Goal: Task Accomplishment & Management: Use online tool/utility

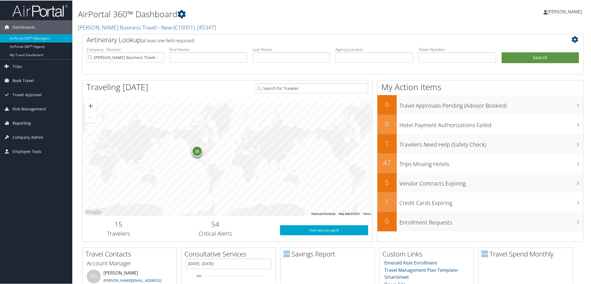
click at [49, 118] on link "Reporting" at bounding box center [36, 123] width 72 height 14
click at [51, 163] on link "Virtual Pay Lookup" at bounding box center [36, 159] width 72 height 8
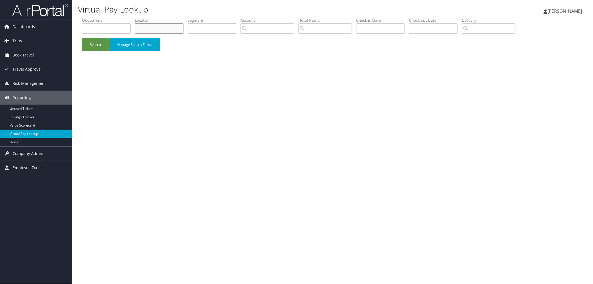
click at [163, 27] on input "text" at bounding box center [159, 28] width 49 height 10
paste input "D1XX96"
type input "D1XX96"
click at [98, 44] on button "Search" at bounding box center [95, 44] width 27 height 13
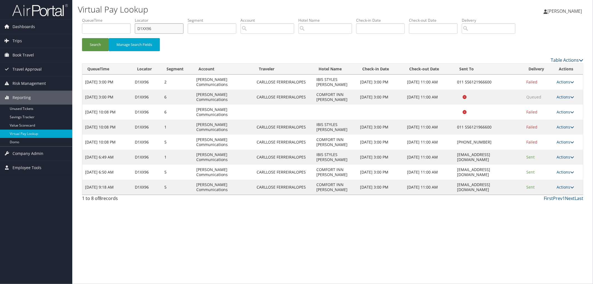
drag, startPoint x: 162, startPoint y: 27, endPoint x: 125, endPoint y: 27, distance: 36.4
click at [126, 18] on ul "QueueTime Locator D1XX96 Segment Account Traveler Hotel Name Check-in Date Chec…" at bounding box center [332, 18] width 501 height 0
paste input "D1KXZJ"
type input "D1KXZJ"
click at [82, 38] on button "Search" at bounding box center [95, 44] width 27 height 13
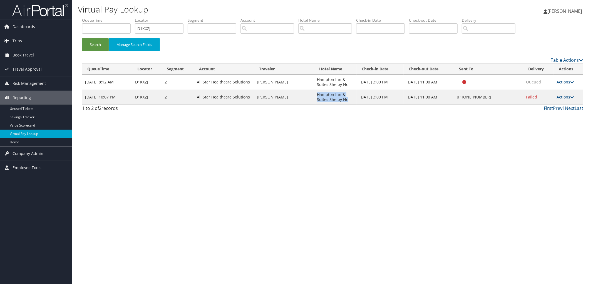
drag, startPoint x: 347, startPoint y: 98, endPoint x: 315, endPoint y: 91, distance: 33.3
click at [315, 91] on td "Hampton Inn & Suites Shelby Nc" at bounding box center [335, 96] width 43 height 15
copy td "Hampton Inn & Suites Shelby Nc"
click at [571, 95] on icon at bounding box center [572, 97] width 4 height 4
click at [558, 102] on link "Resend" at bounding box center [549, 104] width 48 height 9
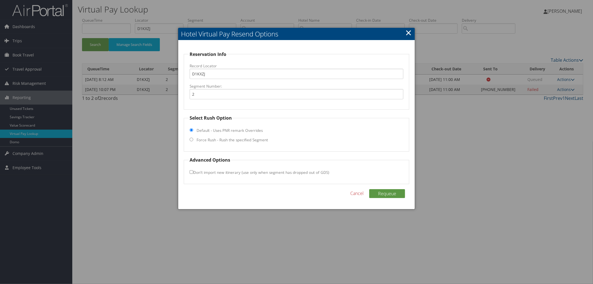
click at [220, 139] on label "Force Rush - Rush the specified Segment" at bounding box center [231, 140] width 71 height 6
click at [193, 139] on input "Force Rush - Rush the specified Segment" at bounding box center [192, 140] width 4 height 4
radio input "true"
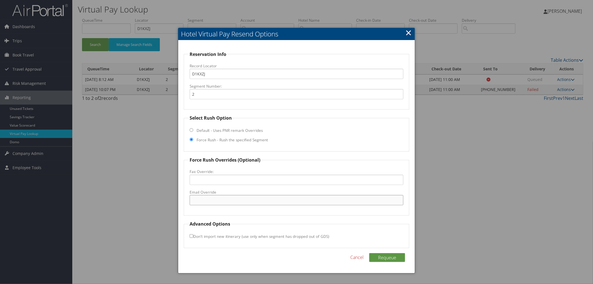
paste input "CLTSH_hampton_suites@hilton.com"
type input "CLTSH_hampton_suites@hilton.com"
click at [389, 260] on button "Requeue" at bounding box center [387, 257] width 36 height 9
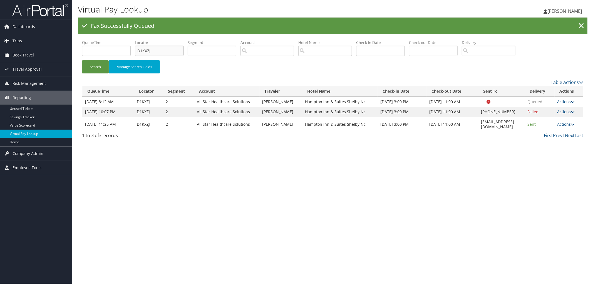
drag, startPoint x: 160, startPoint y: 48, endPoint x: 142, endPoint y: 54, distance: 18.9
click at [142, 54] on input "D1KXZJ" at bounding box center [159, 51] width 49 height 10
type input "D"
paste input "CYDNQT"
type input "CYDNQT"
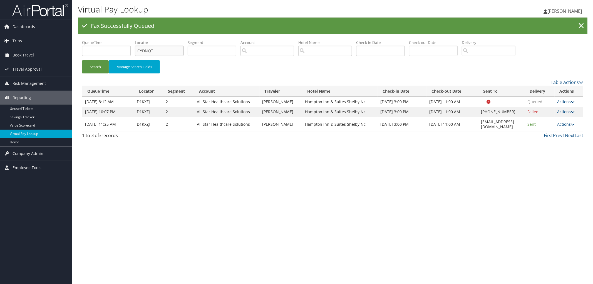
click at [82, 60] on button "Search" at bounding box center [95, 66] width 27 height 13
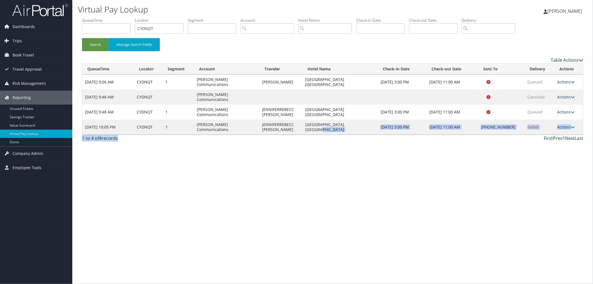
drag, startPoint x: 352, startPoint y: 144, endPoint x: 291, endPoint y: 139, distance: 61.0
click at [291, 139] on div "Virtual Pay Lookup Megan Foster Megan Foster My Settings Travel Agency Contacts…" at bounding box center [332, 142] width 521 height 284
click at [348, 135] on div "First Prev 1 Next Last" at bounding box center [396, 138] width 374 height 7
drag, startPoint x: 359, startPoint y: 117, endPoint x: 298, endPoint y: 117, distance: 60.3
click at [298, 120] on tr "Aug 10, 2025 10:05 PM CYDNQT 1 Sorenson Communications JENNIFERREBECC AREVALO H…" at bounding box center [332, 127] width 501 height 15
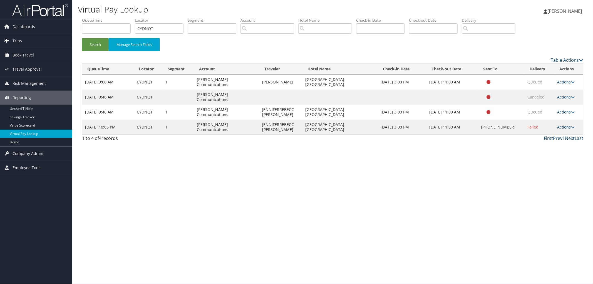
click at [564, 124] on link "Actions" at bounding box center [566, 126] width 18 height 5
click at [559, 123] on link "Resend" at bounding box center [550, 124] width 48 height 9
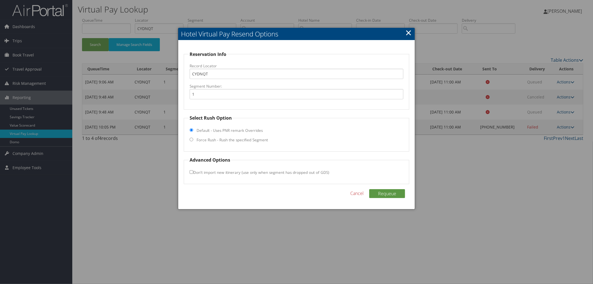
click at [219, 139] on label "Force Rush - Rush the specified Segment" at bounding box center [231, 140] width 71 height 6
click at [193, 139] on input "Force Rush - Rush the specified Segment" at bounding box center [192, 140] width 4 height 4
radio input "true"
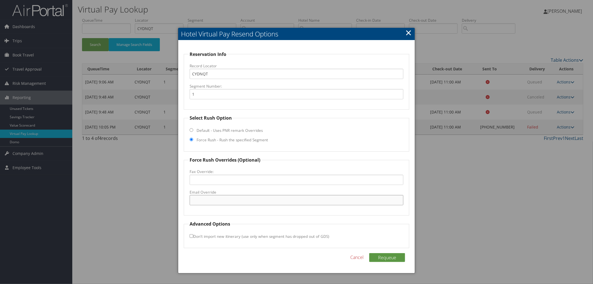
paste input "PLMHS_Hampton_Suites@hilton.com"
type input "PLMHS_Hampton_Suites@hilton.com"
click at [379, 254] on button "Requeue" at bounding box center [387, 257] width 36 height 9
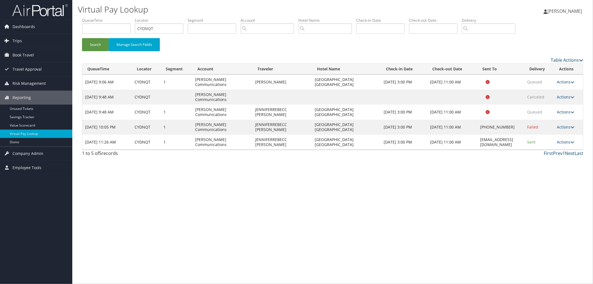
click at [224, 231] on div "Virtual Pay Lookup Megan Foster Megan Foster My Settings Travel Agency Contacts…" at bounding box center [332, 142] width 521 height 284
drag, startPoint x: 159, startPoint y: 31, endPoint x: 134, endPoint y: 35, distance: 25.3
click at [135, 18] on ul "QueueTime Locator CYDNQT Segment Account Traveler Hotel Name Check-in Date Chec…" at bounding box center [332, 18] width 501 height 0
paste input "D0WNJZ"
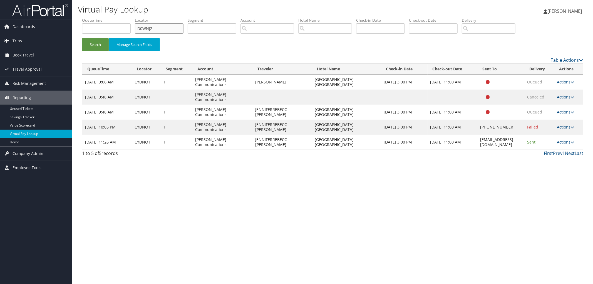
type input "D0WNJZ"
click at [82, 38] on button "Search" at bounding box center [95, 44] width 27 height 13
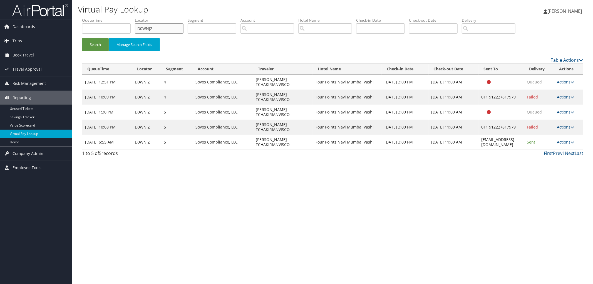
drag, startPoint x: 161, startPoint y: 29, endPoint x: 127, endPoint y: 32, distance: 34.3
click at [130, 18] on ul "QueueTime Locator D0WNJZ Segment Account Traveler Hotel Name Check-in Date Chec…" at bounding box center [332, 18] width 501 height 0
paste input "CTC6H8"
type input "CTC6H8"
click at [82, 38] on button "Search" at bounding box center [95, 44] width 27 height 13
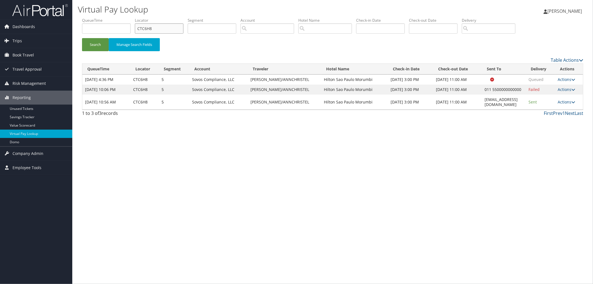
drag, startPoint x: 156, startPoint y: 25, endPoint x: 85, endPoint y: 19, distance: 70.9
click at [85, 18] on ul "QueueTime Locator CTC6H8 Segment Account Traveler Hotel Name Check-in Date Chec…" at bounding box center [332, 18] width 501 height 0
paste input "CZVLGG"
type input "CZVLGG"
click at [82, 38] on button "Search" at bounding box center [95, 44] width 27 height 13
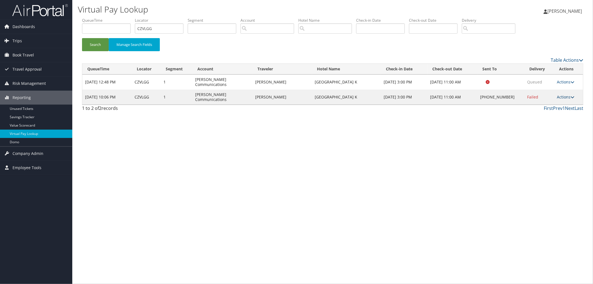
click at [563, 94] on link "Actions" at bounding box center [566, 96] width 18 height 5
click at [557, 130] on link "View Itinerary" at bounding box center [549, 128] width 48 height 9
click at [561, 94] on link "Actions" at bounding box center [566, 96] width 18 height 5
click at [555, 98] on link "Resend" at bounding box center [549, 99] width 48 height 9
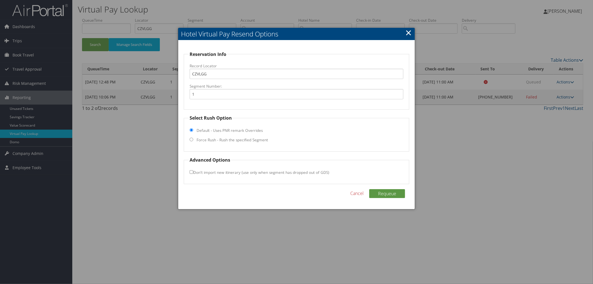
click at [220, 145] on fieldset "Select Rush Option Default - Uses PNR remark Overrides Force Rush - Rush the sp…" at bounding box center [296, 133] width 225 height 37
click at [223, 140] on label "Force Rush - Rush the specified Segment" at bounding box center [231, 140] width 71 height 6
click at [193, 140] on input "Force Rush - Rush the specified Segment" at bounding box center [192, 140] width 4 height 4
radio input "true"
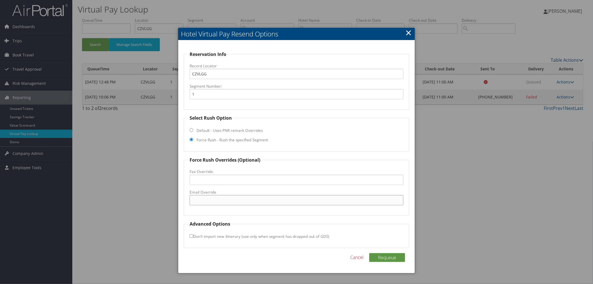
paste input "TYSON_GM@hilton.com"
type input "TYSON_GM@hilton.com"
click at [395, 256] on button "Requeue" at bounding box center [387, 257] width 36 height 9
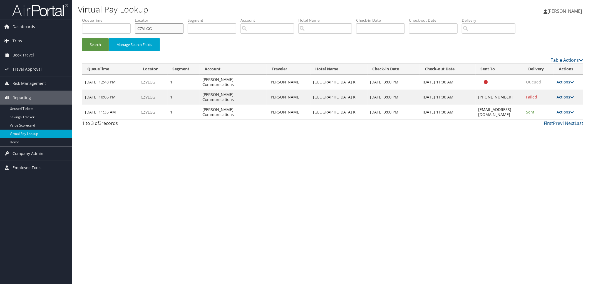
drag, startPoint x: 165, startPoint y: 30, endPoint x: 115, endPoint y: 29, distance: 49.2
click at [117, 18] on ul "QueueTime Locator CZVLGG Segment Account Traveler Hotel Name Check-in Date Chec…" at bounding box center [332, 18] width 501 height 0
paste input "CZSYYD"
type input "CZSYYD"
click at [82, 38] on button "Search" at bounding box center [95, 44] width 27 height 13
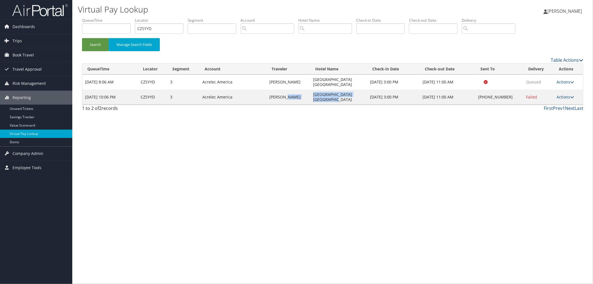
drag, startPoint x: 329, startPoint y: 99, endPoint x: 290, endPoint y: 93, distance: 39.5
click at [290, 93] on tr "Aug 10, 2025 10:06 PM CZSYYD 3 Acrelec America ELIZABETH COLLETT Hilton Garden …" at bounding box center [332, 96] width 501 height 15
drag, startPoint x: 367, startPoint y: 113, endPoint x: 495, endPoint y: 103, distance: 128.2
click at [368, 114] on div "Virtual Pay Lookup Megan Foster Megan Foster My Settings Travel Agency Contacts…" at bounding box center [332, 142] width 521 height 284
drag, startPoint x: 331, startPoint y: 99, endPoint x: 308, endPoint y: 92, distance: 24.4
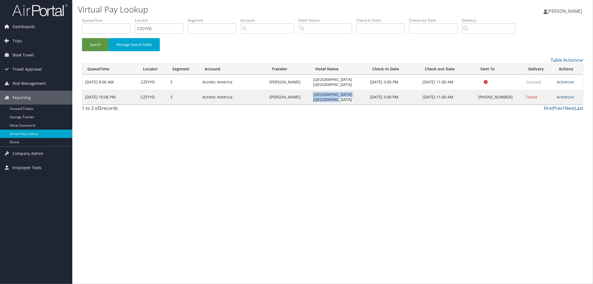
click at [310, 92] on td "Hilton Garden Inn Indianapoli" at bounding box center [338, 96] width 57 height 15
copy td "Hilton Garden Inn Indianapoli"
click at [566, 95] on link "Actions" at bounding box center [565, 96] width 18 height 5
click at [555, 135] on link "View Itinerary" at bounding box center [549, 133] width 48 height 9
click at [567, 99] on link "Actions" at bounding box center [565, 96] width 18 height 5
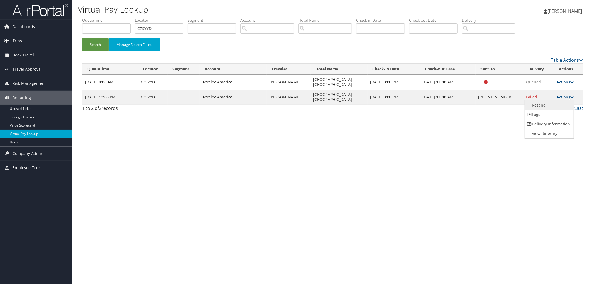
click at [561, 106] on link "Resend" at bounding box center [549, 104] width 48 height 9
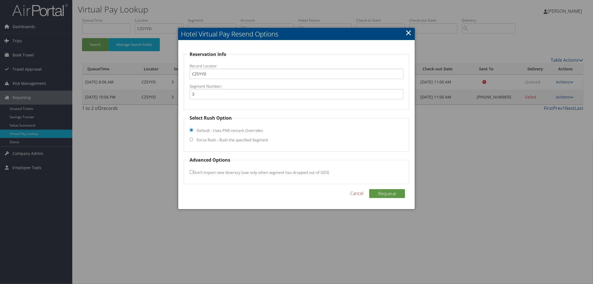
click at [198, 139] on label "Force Rush - Rush the specified Segment" at bounding box center [231, 140] width 71 height 6
click at [193, 139] on input "Force Rush - Rush the specified Segment" at bounding box center [192, 140] width 4 height 4
radio input "true"
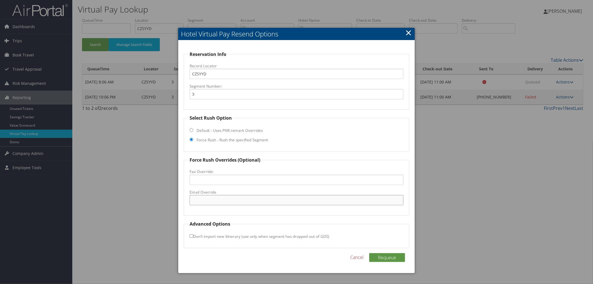
paste input "INDDH_GM@hilton.com"
type input "INDDH_GM@hilton.com"
click at [390, 257] on button "Requeue" at bounding box center [387, 257] width 36 height 9
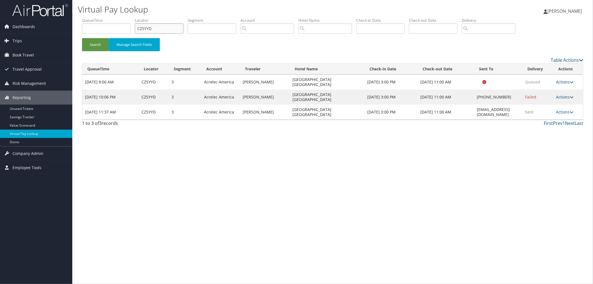
drag, startPoint x: 164, startPoint y: 31, endPoint x: 139, endPoint y: 31, distance: 25.0
click at [140, 31] on input "CZSYYD" at bounding box center [159, 28] width 49 height 10
paste input "CZQQ72"
type input "CZQQ72"
click at [82, 38] on button "Search" at bounding box center [95, 44] width 27 height 13
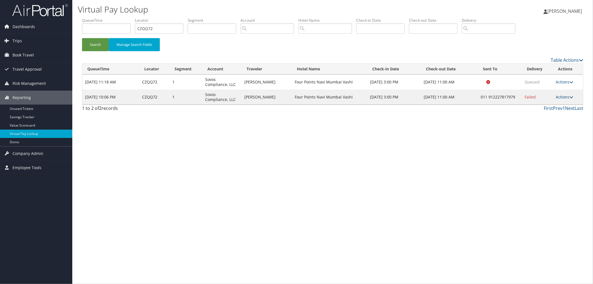
click at [560, 97] on link "Actions" at bounding box center [565, 96] width 18 height 5
click at [550, 133] on link "View Itinerary" at bounding box center [549, 133] width 48 height 9
drag, startPoint x: 356, startPoint y: 99, endPoint x: 294, endPoint y: 98, distance: 62.3
click at [294, 98] on td "Four Points Navi Mumbai Vashi" at bounding box center [329, 96] width 75 height 15
copy td "Four Points Navi Mumbai Vashi"
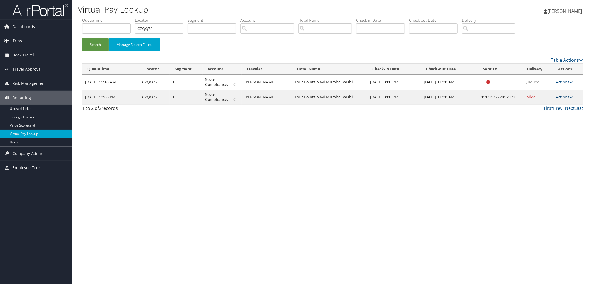
click at [559, 94] on link "Actions" at bounding box center [565, 96] width 18 height 5
click at [557, 103] on link "Resend" at bounding box center [549, 104] width 48 height 9
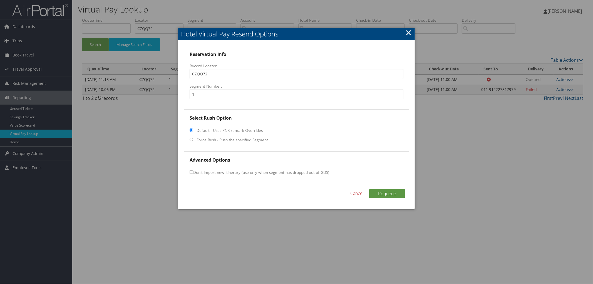
click at [224, 138] on label "Force Rush - Rush the specified Segment" at bounding box center [231, 140] width 71 height 6
click at [193, 138] on input "Force Rush - Rush the specified Segment" at bounding box center [192, 140] width 4 height 4
radio input "true"
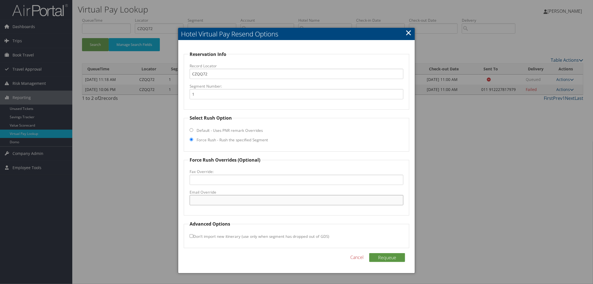
paste input "reservation.vashi@fourpoints.com"
type input "reservation.vashi@fourpoints.com"
click at [389, 258] on button "Requeue" at bounding box center [387, 257] width 36 height 9
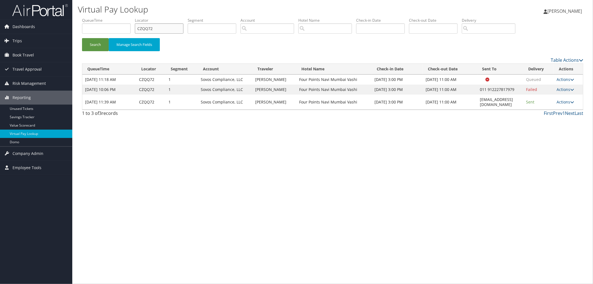
drag, startPoint x: 157, startPoint y: 29, endPoint x: 135, endPoint y: 29, distance: 22.2
click at [135, 18] on ul "QueueTime Locator CZQQ72 Segment Account Traveler Hotel Name Check-in Date Chec…" at bounding box center [332, 18] width 501 height 0
paste input "D198LK"
type input "D198LK"
drag, startPoint x: 516, startPoint y: 99, endPoint x: 452, endPoint y: 101, distance: 63.7
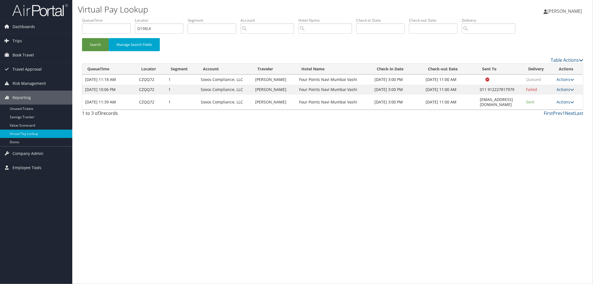
click at [477, 101] on td "reservation.vashi@fourpoints.com" at bounding box center [500, 101] width 46 height 15
copy td "reservation.vashi@fourpoints.com"
click at [101, 43] on button "Search" at bounding box center [95, 44] width 27 height 13
drag, startPoint x: 134, startPoint y: 28, endPoint x: 121, endPoint y: 27, distance: 13.4
click at [125, 18] on ul "QueueTime Locator D198LK Segment Account Traveler Hotel Name Check-in Date Chec…" at bounding box center [332, 18] width 501 height 0
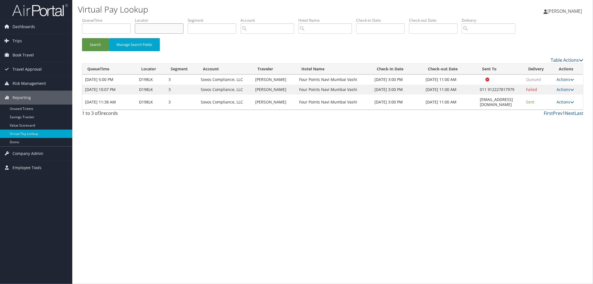
paste input "CZ8YBY"
type input "CZ8YBY"
drag, startPoint x: 512, startPoint y: 112, endPoint x: 451, endPoint y: 112, distance: 60.3
click at [477, 110] on td "reservation.vashi@fourpoints.com" at bounding box center [500, 101] width 46 height 15
copy td "reservation.vashi@fourpoints.com"
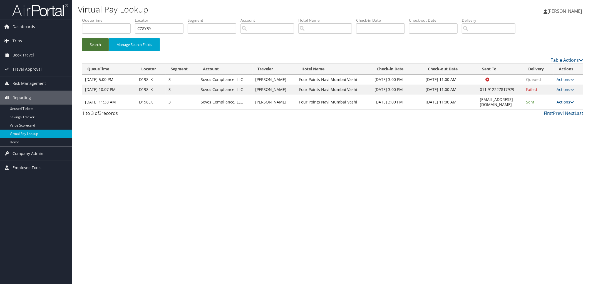
click at [95, 47] on button "Search" at bounding box center [95, 44] width 27 height 13
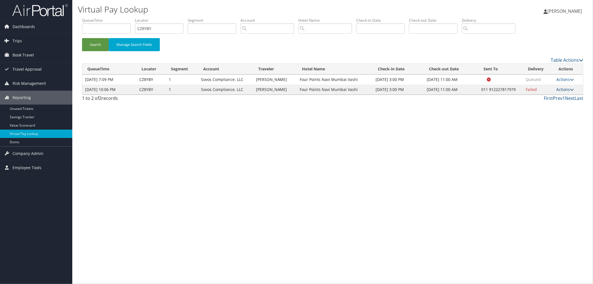
click at [566, 89] on link "Actions" at bounding box center [565, 89] width 18 height 5
click at [548, 94] on link "Resend" at bounding box center [549, 97] width 48 height 9
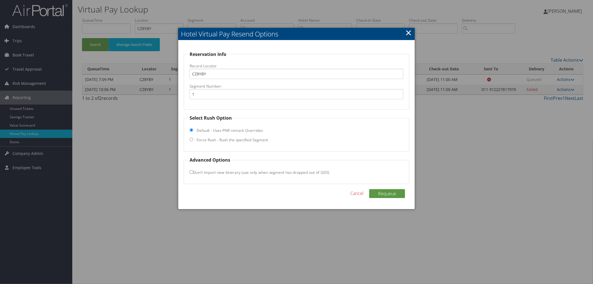
click at [204, 140] on label "Force Rush - Rush the specified Segment" at bounding box center [231, 140] width 71 height 6
click at [193, 140] on input "Force Rush - Rush the specified Segment" at bounding box center [192, 140] width 4 height 4
radio input "true"
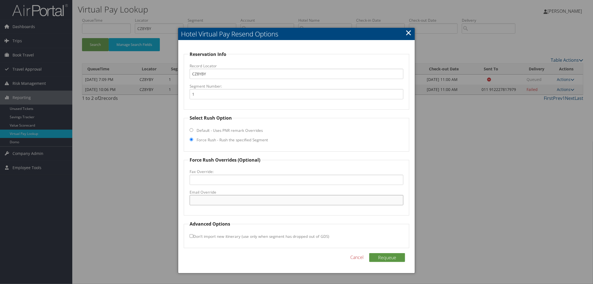
paste input "reservation.vashi@fourpoints.com"
type input "reservation.vashi@fourpoints.com"
click at [393, 258] on button "Requeue" at bounding box center [387, 257] width 36 height 9
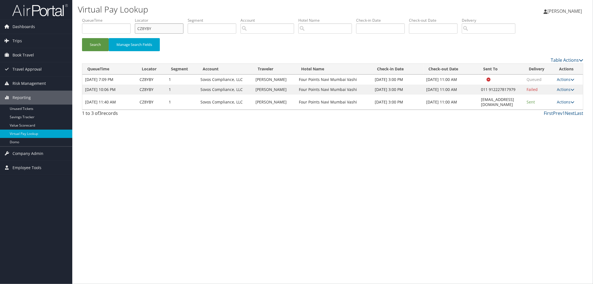
drag, startPoint x: 115, startPoint y: 21, endPoint x: 119, endPoint y: 18, distance: 5.4
click at [113, 18] on ul "QueueTime Locator CZ8YBY Segment Account Traveler Hotel Name Check-in Date Chec…" at bounding box center [332, 18] width 501 height 0
paste input "CZJGM7"
type input "CZJGM7"
drag, startPoint x: 518, startPoint y: 101, endPoint x: 452, endPoint y: 100, distance: 65.9
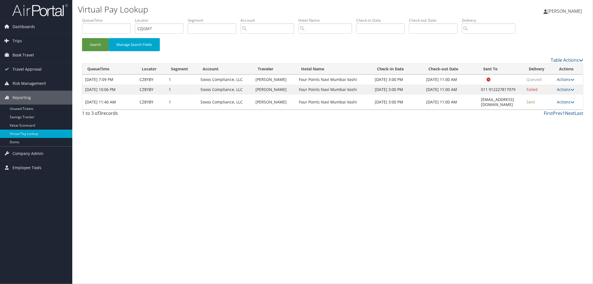
click at [478, 100] on td "reservation.vashi@fourpoints.com" at bounding box center [501, 101] width 46 height 15
copy td "reservation.vashi@fourpoints.com"
click at [99, 46] on button "Search" at bounding box center [95, 44] width 27 height 13
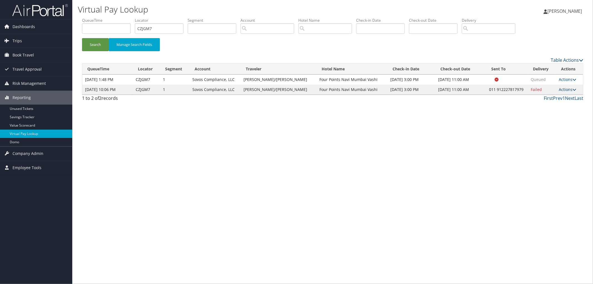
click at [566, 89] on link "Actions" at bounding box center [568, 89] width 18 height 5
click at [558, 100] on link "Resend" at bounding box center [550, 97] width 48 height 9
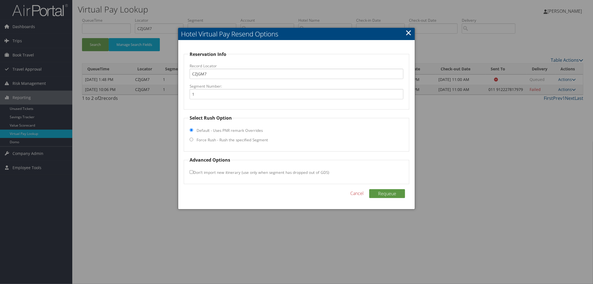
click at [216, 139] on label "Force Rush - Rush the specified Segment" at bounding box center [231, 140] width 71 height 6
click at [193, 139] on input "Force Rush - Rush the specified Segment" at bounding box center [192, 140] width 4 height 4
radio input "true"
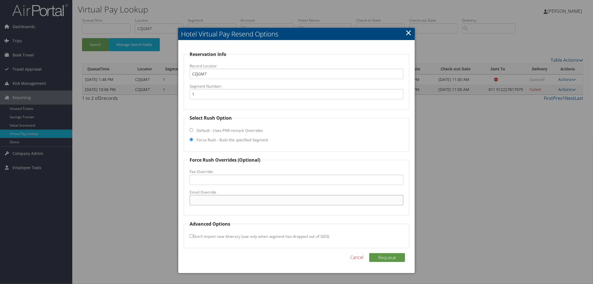
click at [207, 198] on input "Email Override" at bounding box center [297, 200] width 214 height 10
paste input "reservation.vashi@fourpoints.com"
type input "reservation.vashi@fourpoints.com"
click at [377, 256] on button "Requeue" at bounding box center [387, 257] width 36 height 9
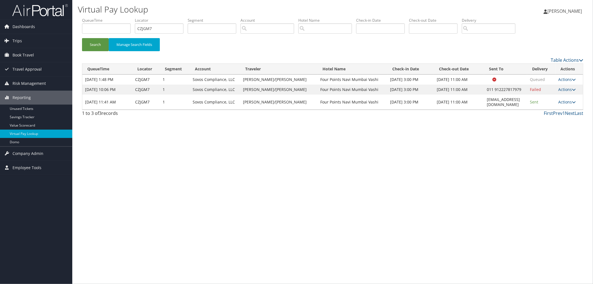
click at [252, 169] on div "Virtual Pay Lookup Megan Foster Megan Foster My Settings Travel Agency Contacts…" at bounding box center [332, 142] width 521 height 284
click at [102, 18] on ul "QueueTime Locator CZJGM7 Segment Account Traveler Hotel Name Check-in Date Chec…" at bounding box center [332, 18] width 501 height 0
paste input "CZJGM7"
type input "CZJGM7"
click at [99, 44] on button "Search" at bounding box center [95, 44] width 27 height 13
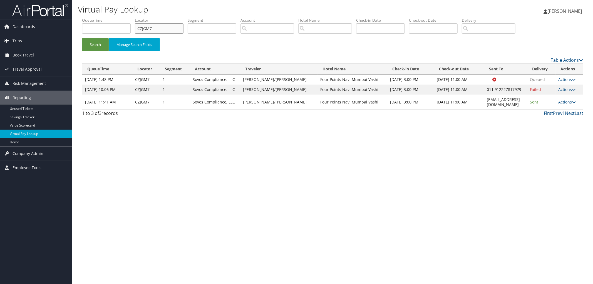
drag, startPoint x: 158, startPoint y: 28, endPoint x: 77, endPoint y: 26, distance: 80.6
click at [134, 18] on ul "QueueTime Locator CZJGM7 Segment Account Traveler Hotel Name Check-in Date Chec…" at bounding box center [332, 18] width 501 height 0
paste input "D22HJB"
type input "D22HJB"
click at [82, 38] on button "Search" at bounding box center [95, 44] width 27 height 13
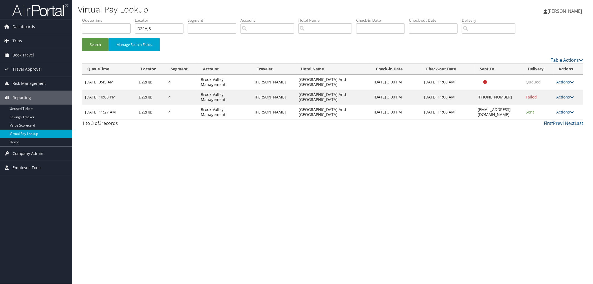
click at [278, 161] on div "Virtual Pay Lookup Megan Foster Megan Foster My Settings Travel Agency Contacts…" at bounding box center [332, 142] width 521 height 284
drag, startPoint x: 136, startPoint y: 166, endPoint x: 379, endPoint y: 206, distance: 246.0
click at [379, 206] on div "Virtual Pay Lookup Megan Foster Megan Foster My Settings Travel Agency Contacts…" at bounding box center [332, 142] width 521 height 284
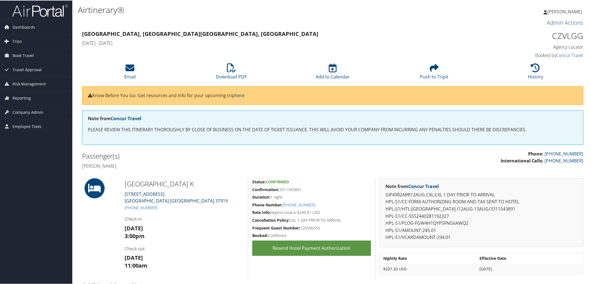
click at [149, 192] on link "6200 Papermill Drive Knoxville TN 37919" at bounding box center [176, 196] width 103 height 13
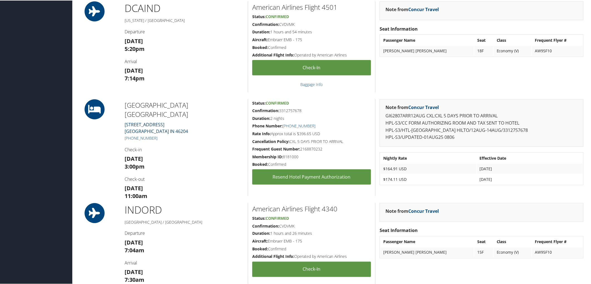
scroll to position [309, 0]
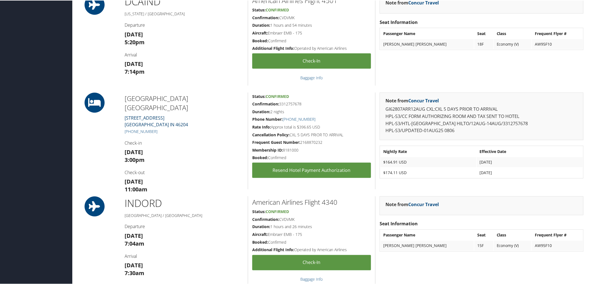
click at [151, 114] on link "10 East Market Street Indianapolis IN 46204" at bounding box center [156, 120] width 63 height 13
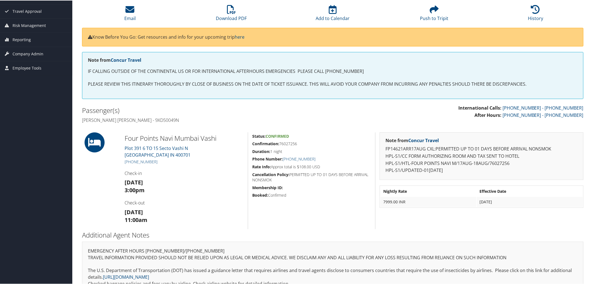
scroll to position [62, 0]
